Goal: Manage account settings

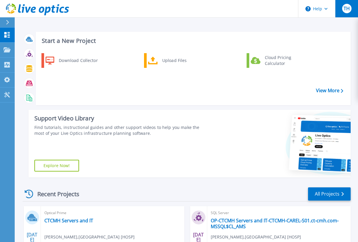
click at [347, 9] on span "TH" at bounding box center [346, 8] width 6 height 5
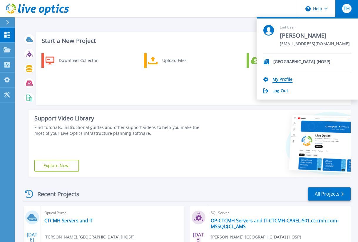
click at [285, 78] on link "My Profile" at bounding box center [282, 80] width 20 height 6
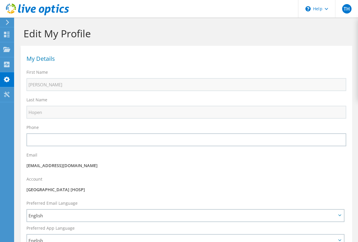
select select "224"
click at [4, 36] on use at bounding box center [7, 35] width 6 height 6
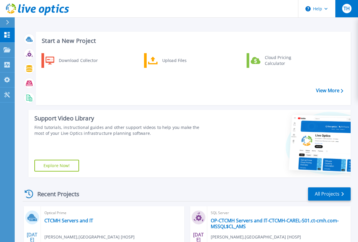
click at [344, 13] on div "TH" at bounding box center [346, 8] width 9 height 9
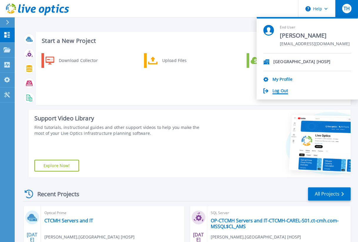
click at [284, 90] on link "Log Out" at bounding box center [280, 91] width 16 height 6
